Goal: Task Accomplishment & Management: Manage account settings

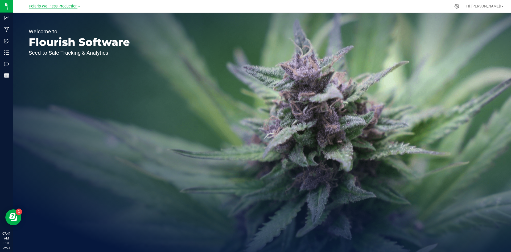
click at [58, 6] on span "Polaris Wellness Production" at bounding box center [53, 6] width 49 height 5
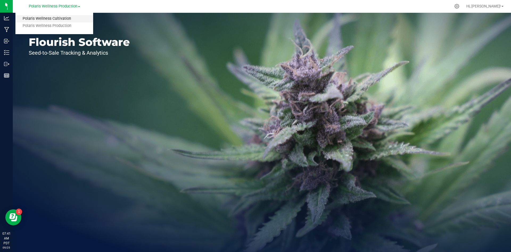
click at [66, 17] on link "Polaris Wellness Cultivation" at bounding box center [54, 18] width 78 height 7
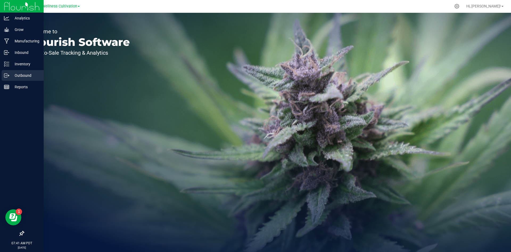
click at [29, 75] on p "Outbound" at bounding box center [25, 75] width 32 height 6
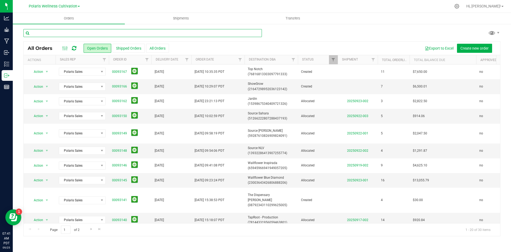
click at [92, 34] on input "text" at bounding box center [142, 33] width 239 height 8
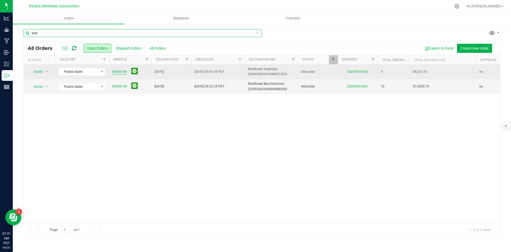
type input "wall"
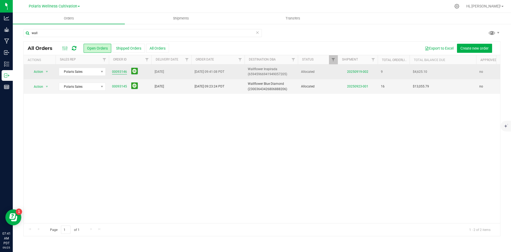
click at [113, 71] on link "00093146" at bounding box center [119, 71] width 15 height 5
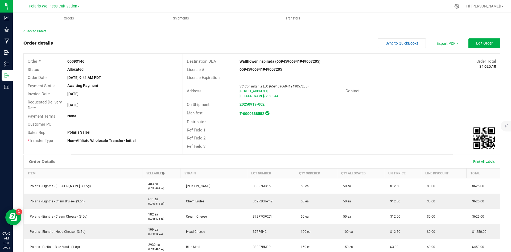
drag, startPoint x: 305, startPoint y: 62, endPoint x: 319, endPoint y: 60, distance: 13.9
click at [319, 60] on div "Wallflower Inspirada (65945966941949057205)" at bounding box center [302, 62] width 132 height 6
click at [475, 38] on div "Back to Orders Order details Sync to QuickBooks Export PDF Edit Order Order # 0…" at bounding box center [261, 214] width 477 height 370
click at [478, 40] on button "Edit Order" at bounding box center [485, 43] width 32 height 10
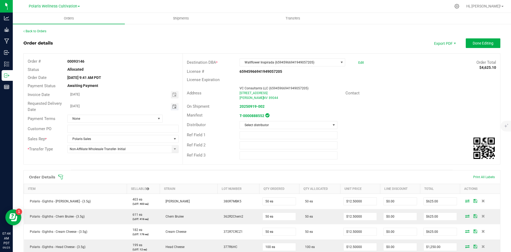
click at [174, 108] on span "Toggle calendar" at bounding box center [174, 106] width 4 height 4
click at [119, 159] on span "25" at bounding box center [123, 159] width 8 height 8
type input "[DATE]"
click at [276, 38] on div "Order details Export PDF Done Editing" at bounding box center [261, 43] width 477 height 10
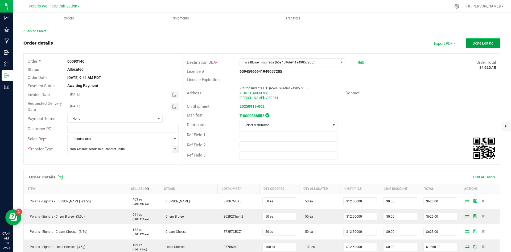
click at [468, 39] on button "Done Editing" at bounding box center [483, 43] width 35 height 10
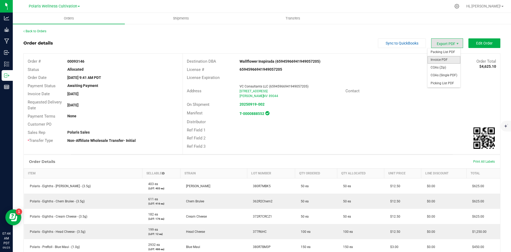
click at [439, 60] on span "Invoice PDF" at bounding box center [444, 60] width 33 height 8
click at [67, 6] on span "Polaris Wellness Cultivation" at bounding box center [53, 6] width 48 height 5
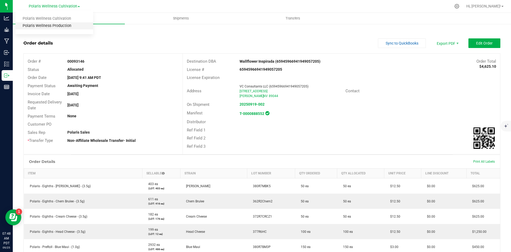
click at [63, 26] on link "Polaris Wellness Production" at bounding box center [54, 25] width 78 height 7
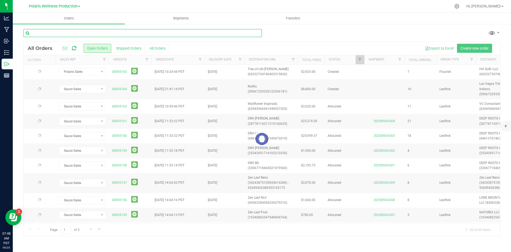
click at [65, 32] on input "text" at bounding box center [142, 33] width 239 height 8
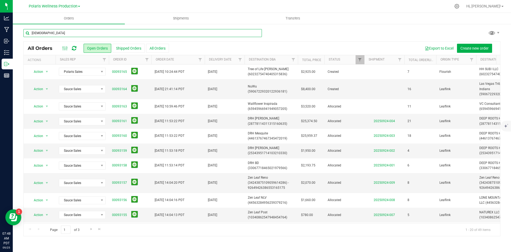
type input "[DEMOGRAPHIC_DATA]"
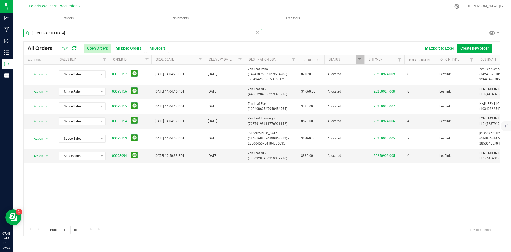
drag, startPoint x: 47, startPoint y: 36, endPoint x: 26, endPoint y: 36, distance: 21.0
click at [26, 36] on input "[DEMOGRAPHIC_DATA]" at bounding box center [142, 33] width 239 height 8
type input "[DEMOGRAPHIC_DATA]"
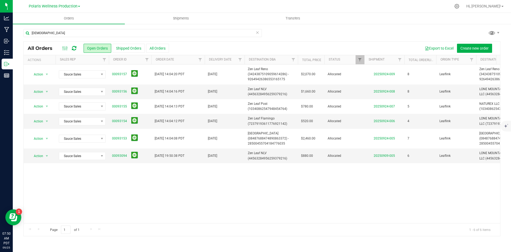
click at [398, 36] on div "[DEMOGRAPHIC_DATA]" at bounding box center [261, 35] width 477 height 12
drag, startPoint x: 339, startPoint y: 36, endPoint x: 335, endPoint y: 34, distance: 3.9
click at [339, 36] on div "[DEMOGRAPHIC_DATA]" at bounding box center [261, 35] width 477 height 12
